Goal: Task Accomplishment & Management: Use online tool/utility

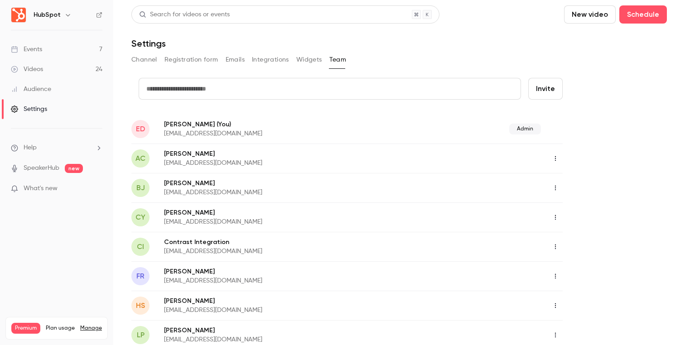
scroll to position [1, 0]
click at [67, 54] on link "Events 7" at bounding box center [56, 49] width 113 height 20
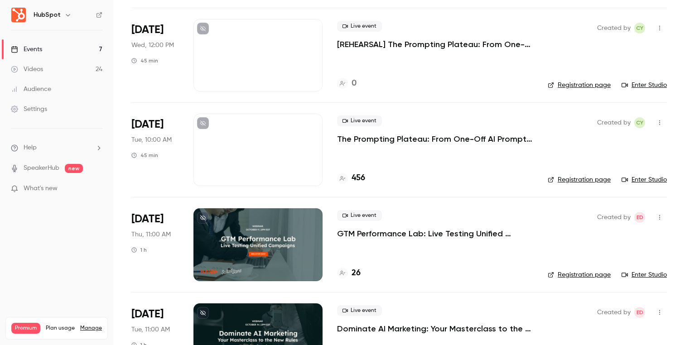
scroll to position [296, 0]
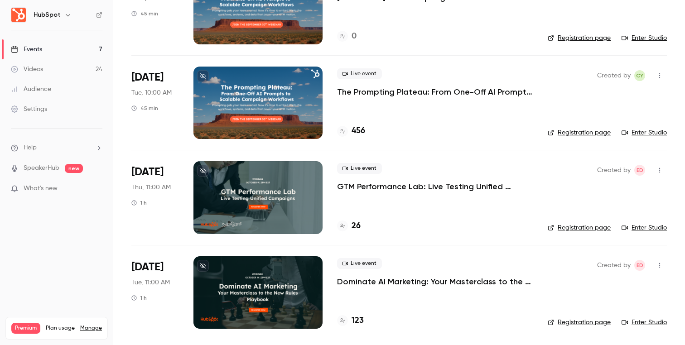
click at [439, 185] on p "GTM Performance Lab: Live Testing Unified Campaigns" at bounding box center [435, 186] width 196 height 11
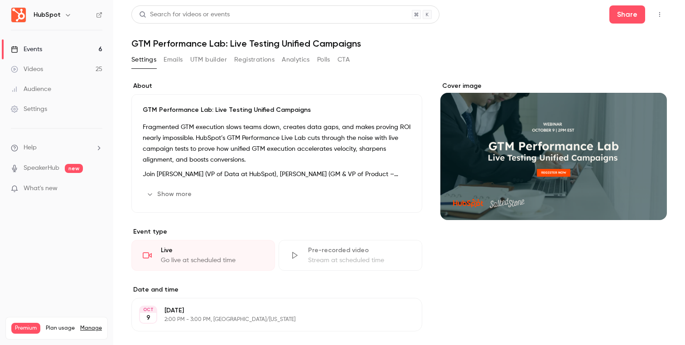
click at [176, 59] on button "Emails" at bounding box center [173, 60] width 19 height 14
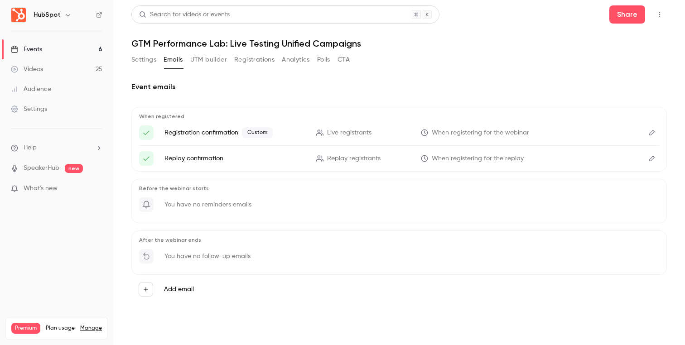
click at [653, 136] on button "Edit" at bounding box center [652, 132] width 14 height 14
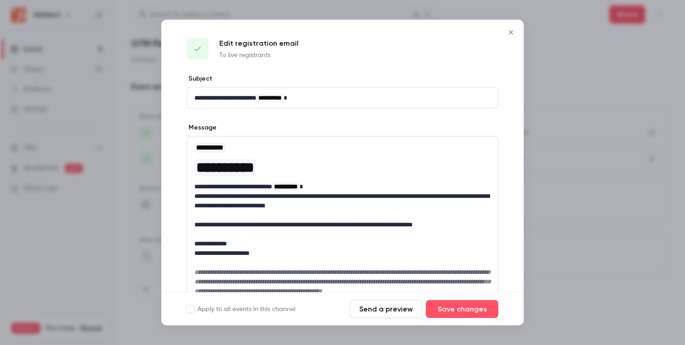
click at [386, 318] on button "Send a preview" at bounding box center [386, 309] width 72 height 18
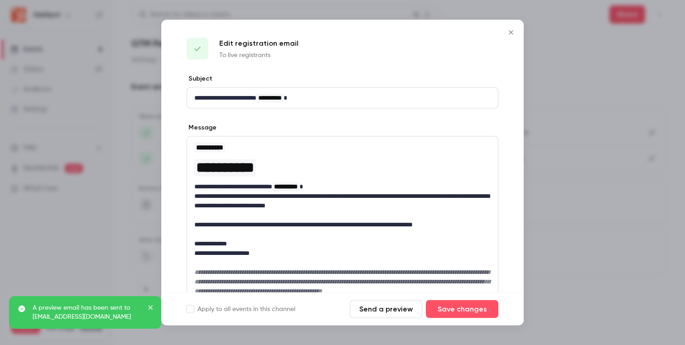
click at [380, 310] on button "Send a preview" at bounding box center [386, 309] width 72 height 18
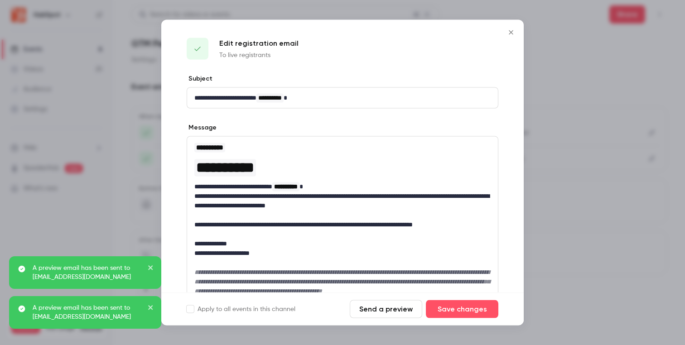
click at [143, 70] on div at bounding box center [342, 172] width 685 height 345
